Goal: Information Seeking & Learning: Learn about a topic

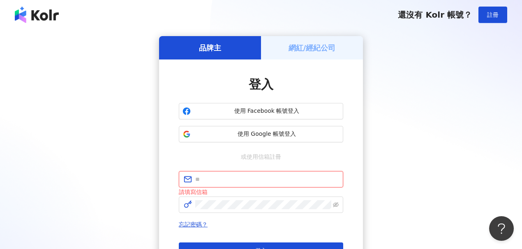
type input "**********"
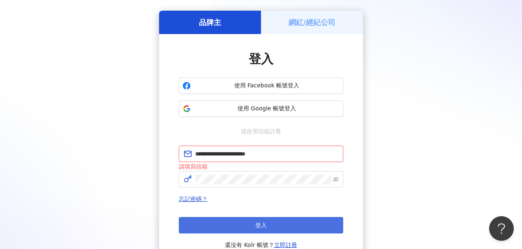
scroll to position [36, 0]
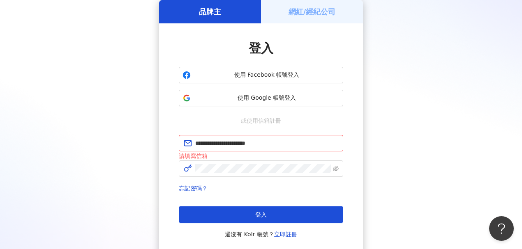
click at [262, 216] on span "登入" at bounding box center [261, 215] width 12 height 7
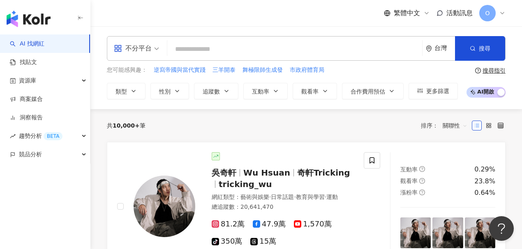
click at [274, 46] on input "search" at bounding box center [295, 49] width 248 height 16
paste input "*********"
type input "*********"
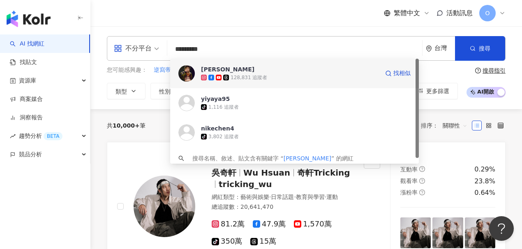
click at [241, 72] on span "[PERSON_NAME]" at bounding box center [290, 69] width 178 height 8
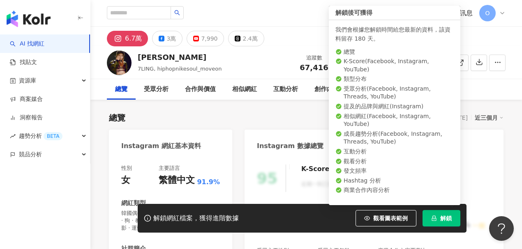
click at [447, 220] on span "解鎖" at bounding box center [446, 218] width 12 height 7
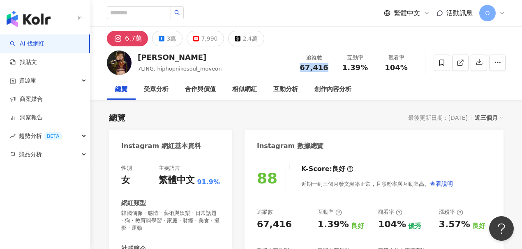
drag, startPoint x: 301, startPoint y: 69, endPoint x: 332, endPoint y: 69, distance: 30.8
click at [332, 69] on div "追蹤數 67,416" at bounding box center [313, 63] width 41 height 18
copy span "67,416"
click at [287, 92] on div "互動分析" at bounding box center [285, 90] width 25 height 10
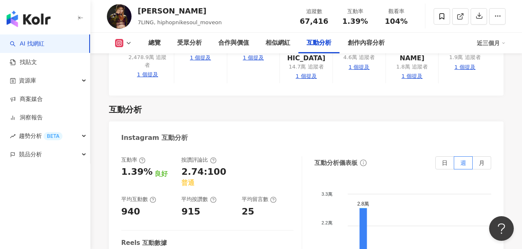
scroll to position [1672, 0]
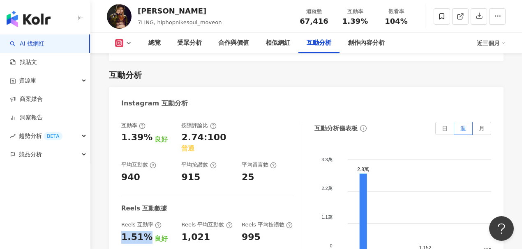
drag, startPoint x: 119, startPoint y: 197, endPoint x: 147, endPoint y: 197, distance: 28.4
click at [147, 197] on div "互動率 1.39% 良好 按讚評論比 2.74:100 普通 平均互動數 940 平均按讚數 915 平均留言數 25 Reels 互動數據 Reels 互動…" at bounding box center [306, 206] width 394 height 185
copy div "1.51%"
drag, startPoint x: 182, startPoint y: 196, endPoint x: 206, endPoint y: 196, distance: 24.7
click at [206, 231] on div "1,021" at bounding box center [208, 237] width 52 height 13
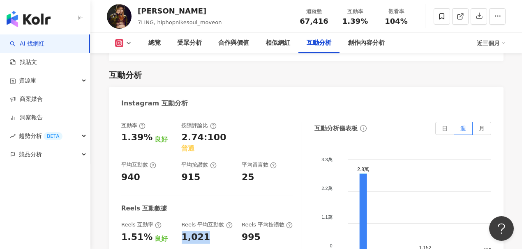
copy div "1,021"
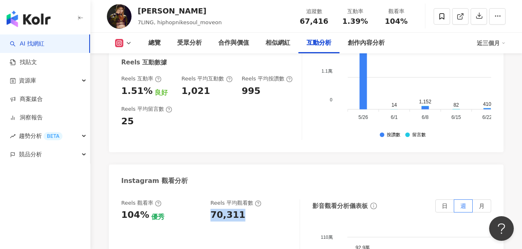
drag, startPoint x: 210, startPoint y: 175, endPoint x: 246, endPoint y: 174, distance: 35.7
click at [246, 200] on div "Reels 觀看率 104% 優秀 Reels 平均觀看數 70,311" at bounding box center [206, 211] width 170 height 22
copy div "70,311"
